Goal: Task Accomplishment & Management: Use online tool/utility

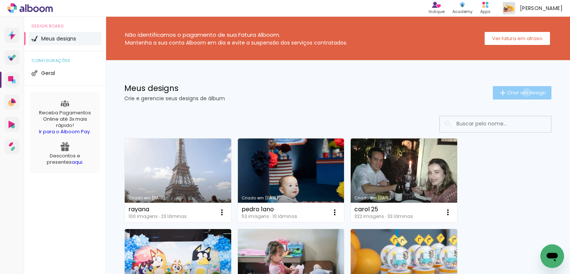
click at [519, 92] on span "Criar um design" at bounding box center [526, 92] width 39 height 5
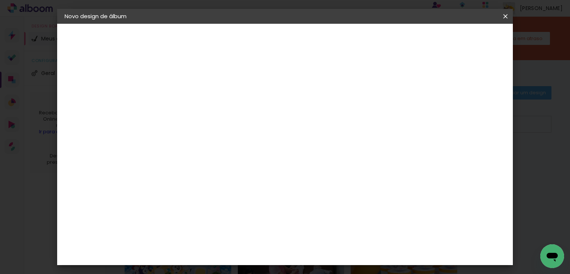
click at [186, 106] on div at bounding box center [186, 105] width 0 height 1
type input "Festa [PERSON_NAME] e [PERSON_NAME]"
type paper-input "Festa [PERSON_NAME] e [PERSON_NAME]"
click at [262, 43] on paper-button "Avançar" at bounding box center [244, 39] width 36 height 13
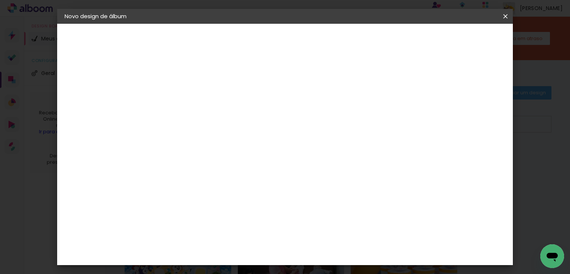
click at [207, 180] on div "Evidence" at bounding box center [194, 183] width 26 height 6
click at [0, 0] on slot "Avançar" at bounding box center [0, 0] width 0 height 0
click at [215, 124] on input "text" at bounding box center [200, 130] width 29 height 12
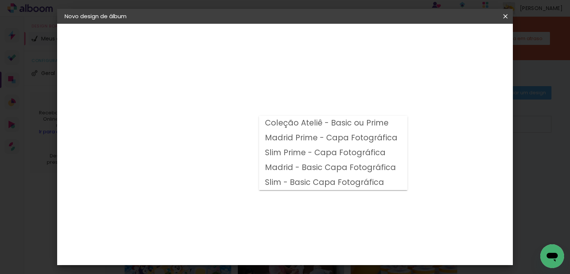
click at [0, 0] on slot "Madrid Prime - Capa Fotográfica" at bounding box center [0, 0] width 0 height 0
type input "Madrid Prime - Capa Fotográfica"
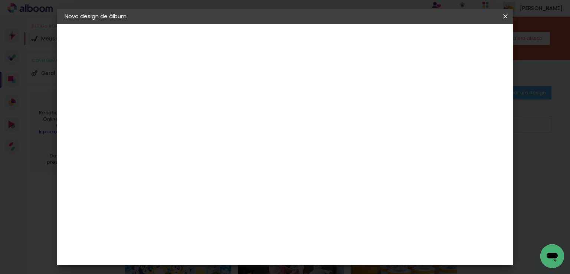
click at [277, 122] on input "Madrid Prime - Capa Fotográfica" at bounding box center [231, 122] width 91 height 12
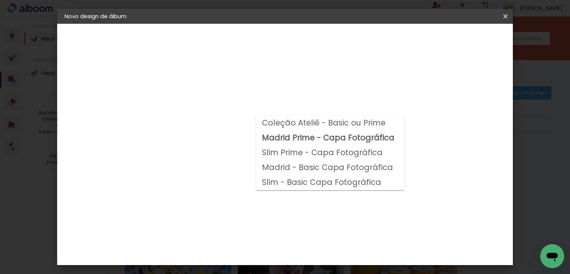
click at [318, 87] on div "Opções disponíveis Coleção Ateliê - Basic ou Prime Madrid Prime - Capa Fotográf…" at bounding box center [236, 55] width 164 height 63
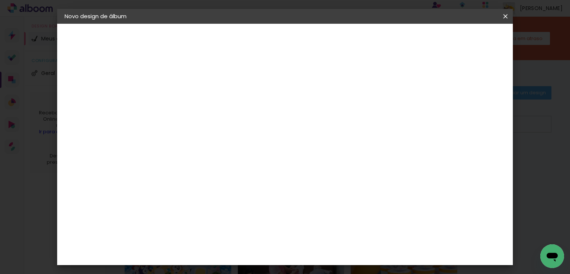
scroll to position [186, 0]
click at [236, 252] on span "25 × 25" at bounding box center [218, 262] width 35 height 20
click at [307, 34] on paper-button "Avançar" at bounding box center [288, 39] width 36 height 13
click at [395, 37] on span "Iniciar design" at bounding box center [378, 39] width 34 height 5
